Goal: Task Accomplishment & Management: Manage account settings

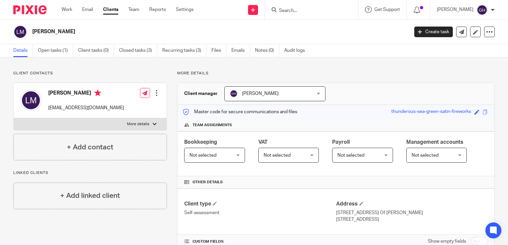
click at [152, 125] on div at bounding box center [154, 124] width 4 height 4
click at [14, 118] on input "More details" at bounding box center [13, 118] width 0 height 0
checkbox input "true"
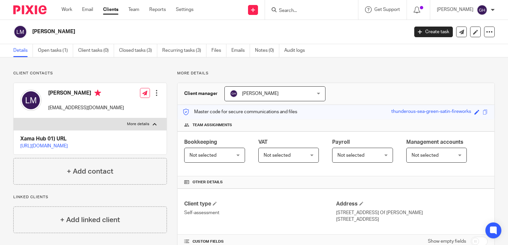
click at [155, 94] on div at bounding box center [156, 93] width 7 height 7
click at [106, 107] on link "Edit contact" at bounding box center [124, 108] width 63 height 10
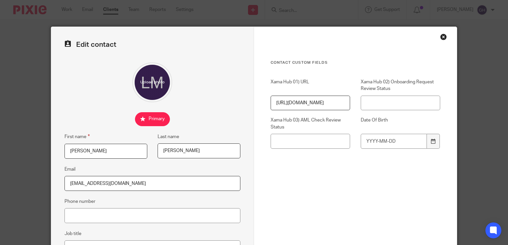
click at [441, 35] on div "Close this dialog window" at bounding box center [443, 37] width 7 height 7
